Goal: Navigation & Orientation: Go to known website

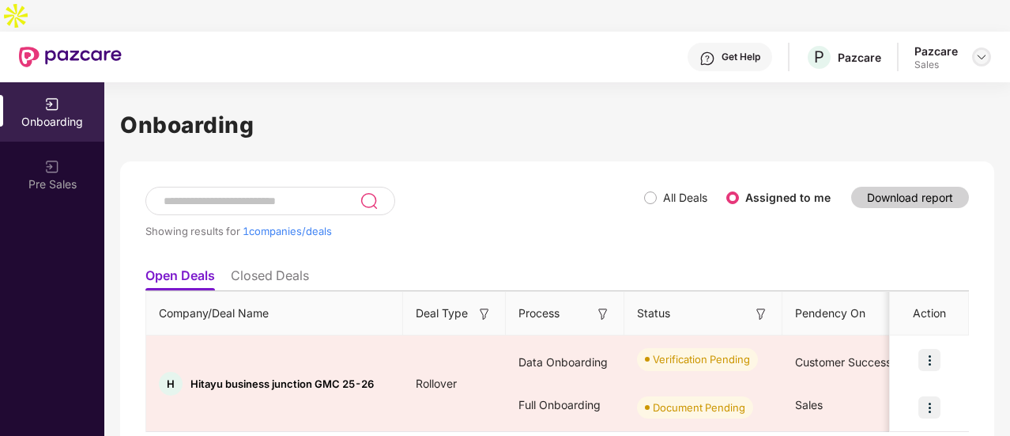
click at [977, 51] on img at bounding box center [981, 57] width 13 height 13
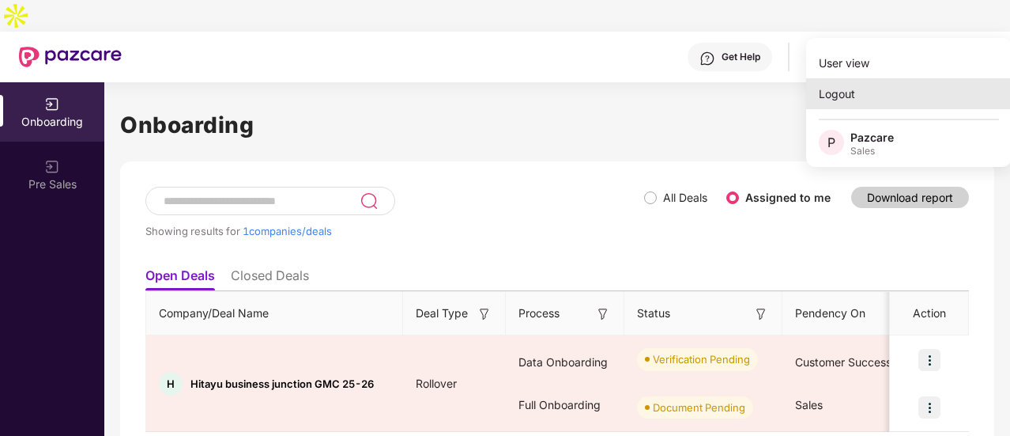
click at [863, 89] on div "Logout" at bounding box center [909, 93] width 206 height 31
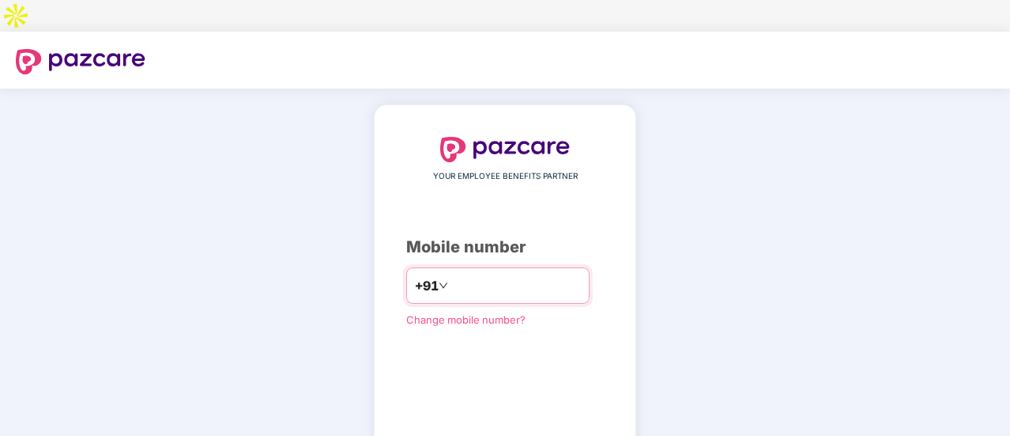
click at [495, 273] on input "number" at bounding box center [516, 285] width 130 height 25
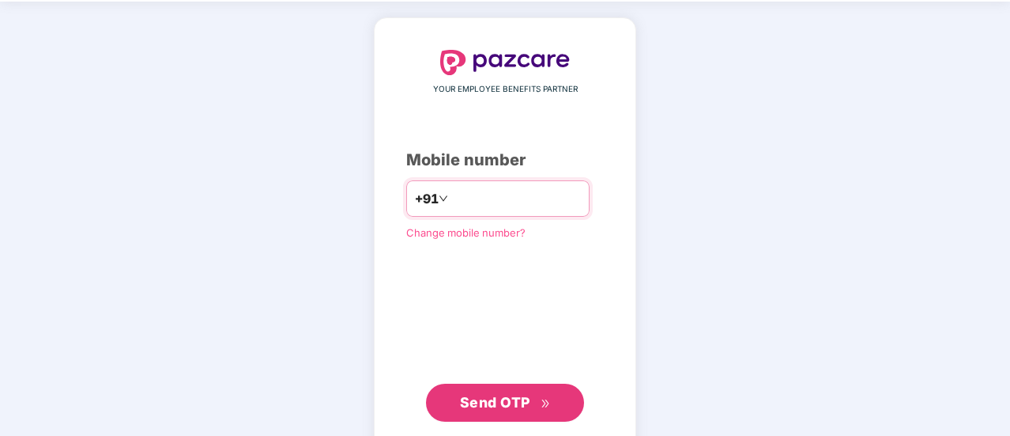
type input "**********"
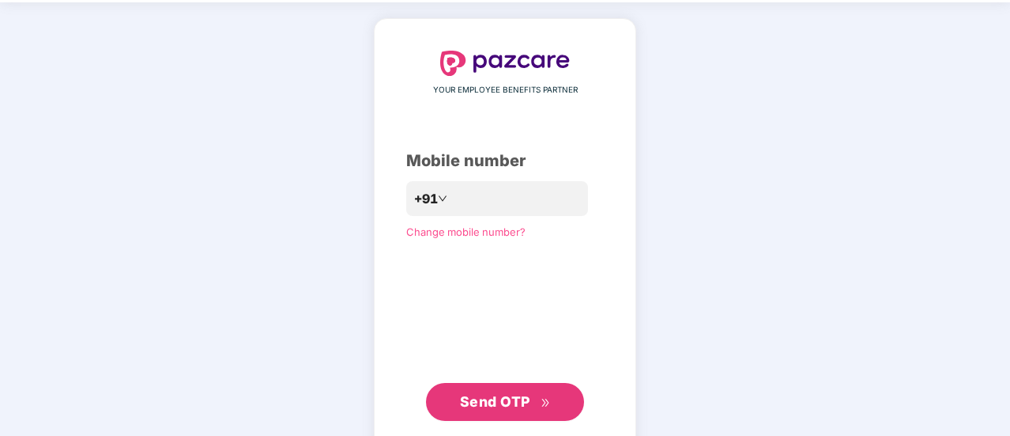
click at [524, 393] on span "Send OTP" at bounding box center [495, 401] width 70 height 17
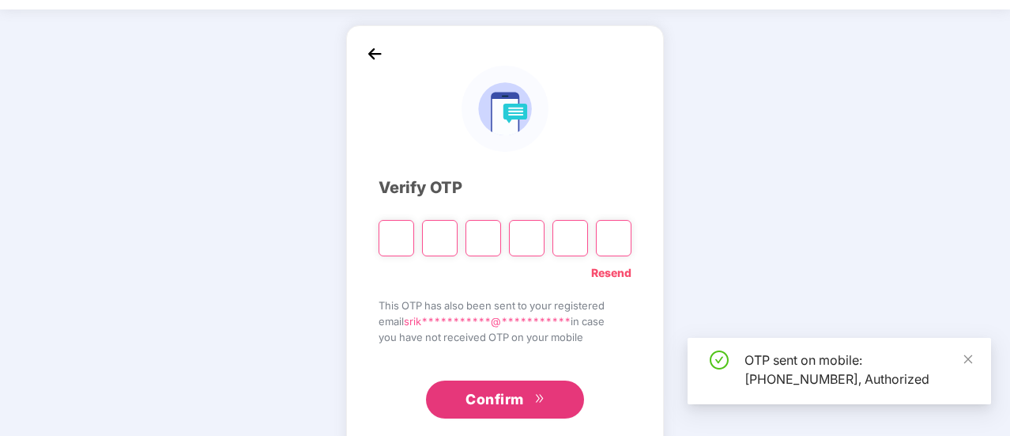
scroll to position [21, 0]
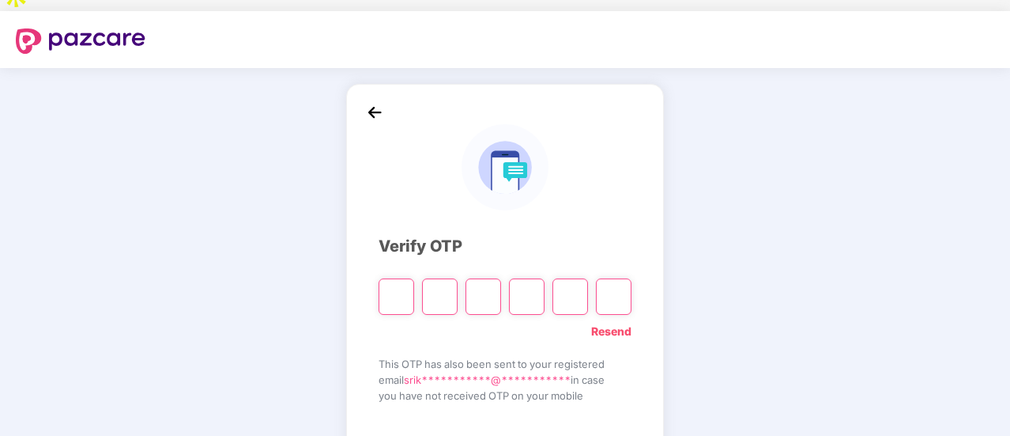
type input "*"
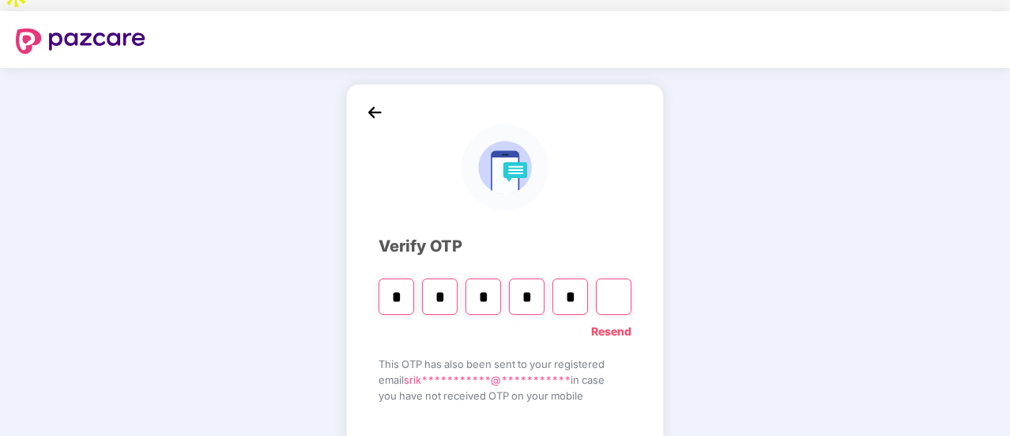
type input "*"
